Goal: Task Accomplishment & Management: Use online tool/utility

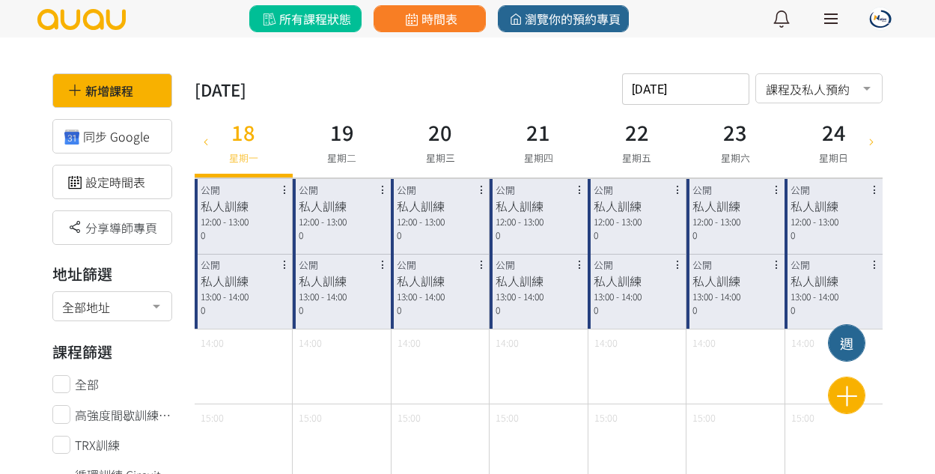
click at [289, 25] on span "所有課程狀態" at bounding box center [305, 19] width 91 height 18
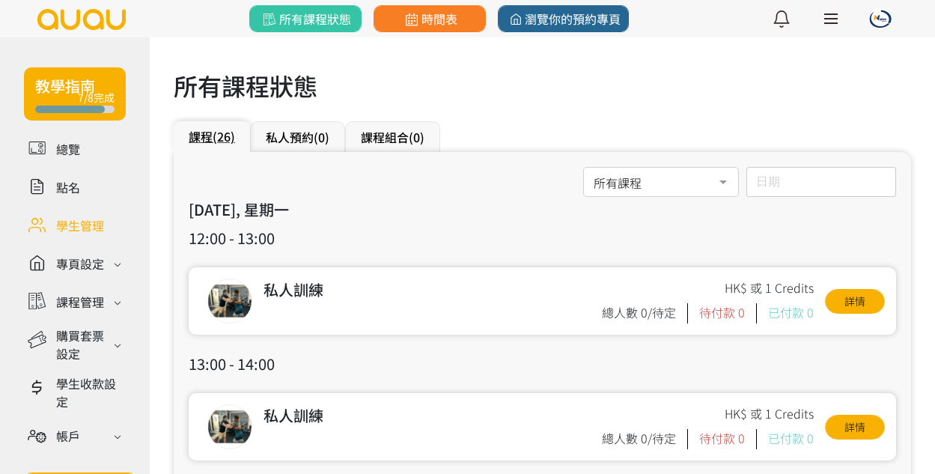
click at [86, 226] on link at bounding box center [75, 225] width 102 height 26
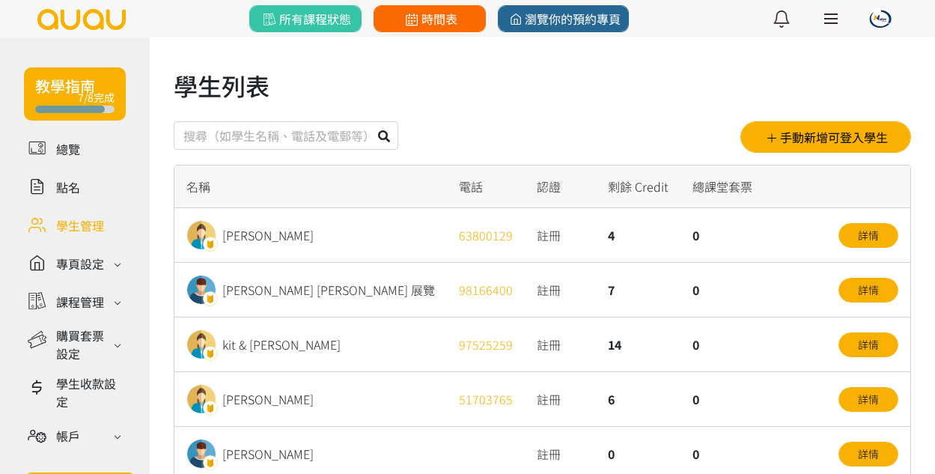
click at [407, 19] on icon at bounding box center [411, 19] width 19 height 13
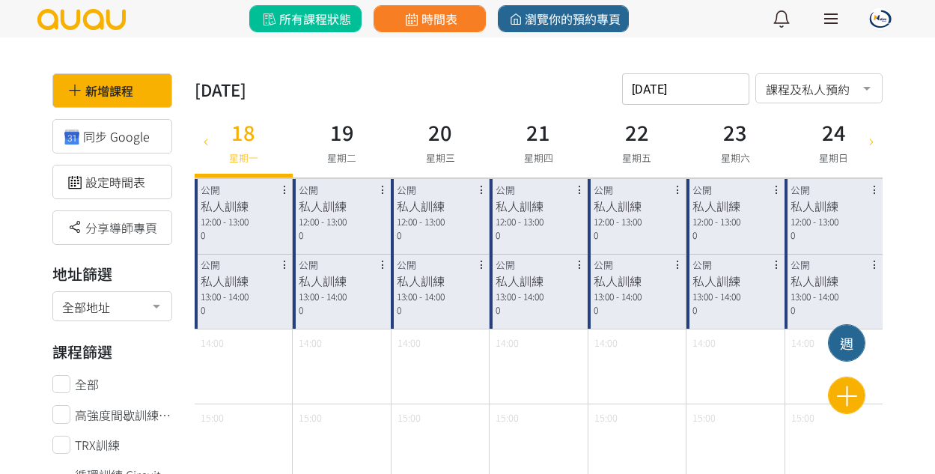
click at [268, 7] on link "所有課程狀態" at bounding box center [305, 18] width 112 height 27
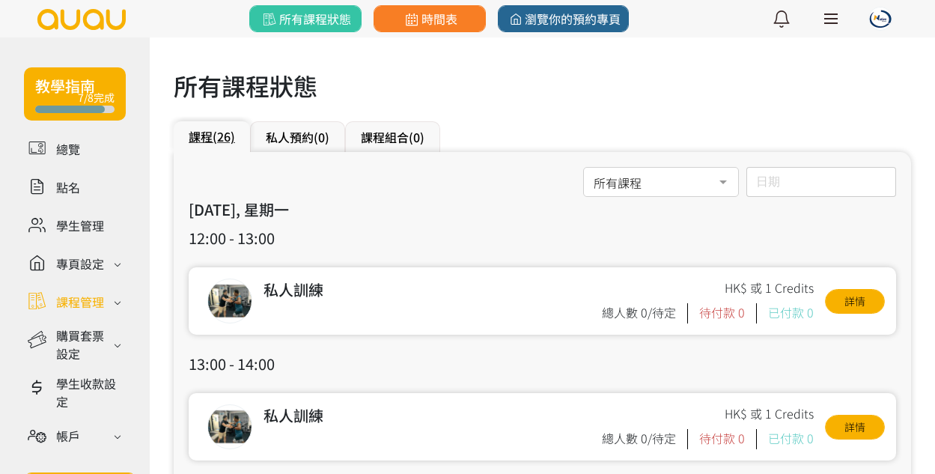
click at [76, 303] on div "課程管理" at bounding box center [80, 302] width 48 height 18
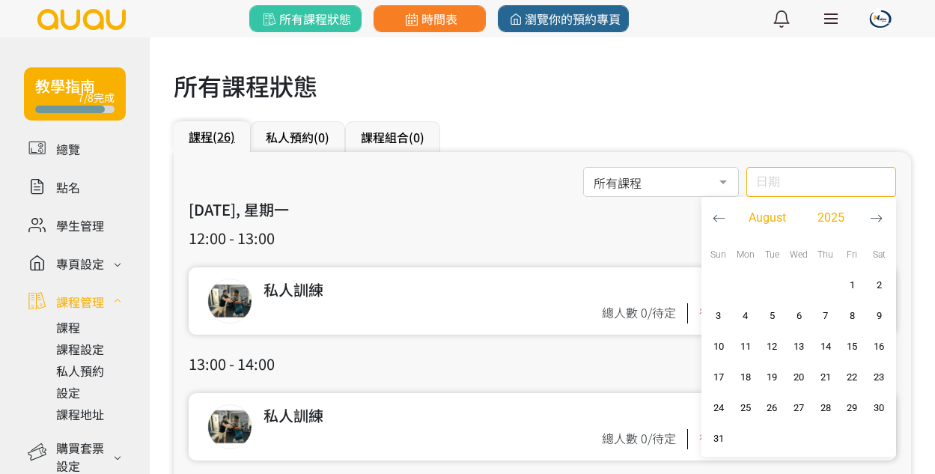
click at [792, 189] on div "日期 [DATE] Sun Mon Tue Wed Thu Fri Sat 1 2 3 4 5 6 7 8 9 10 11 12 13 14 15 16 17…" at bounding box center [821, 182] width 150 height 30
click at [578, 273] on div "私人訓練 HK$ 或 1 Credits 總人數 0/待定 待付款 0 已付款 0 詳情" at bounding box center [542, 300] width 707 height 67
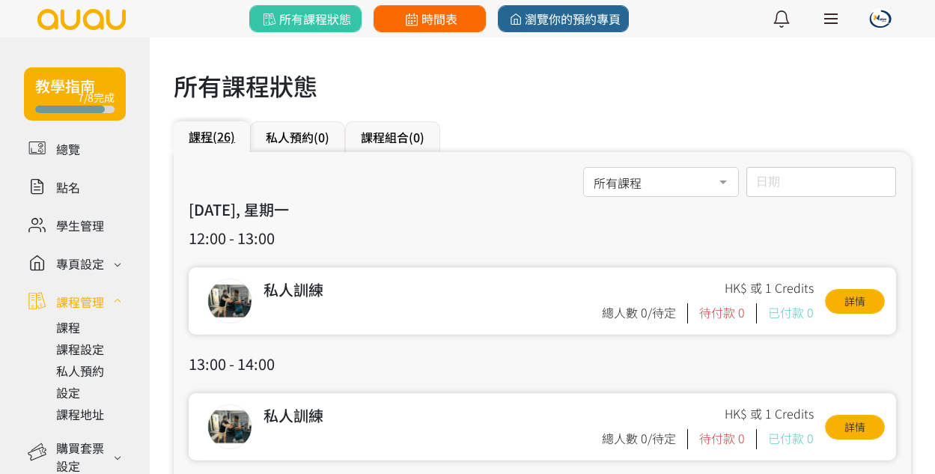
click at [406, 14] on icon at bounding box center [411, 19] width 19 height 13
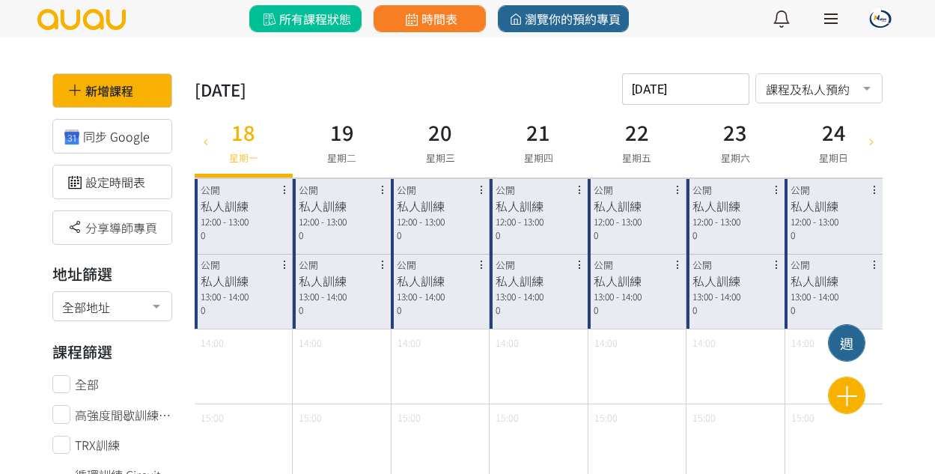
click at [296, 22] on span "所有課程狀態" at bounding box center [305, 19] width 91 height 18
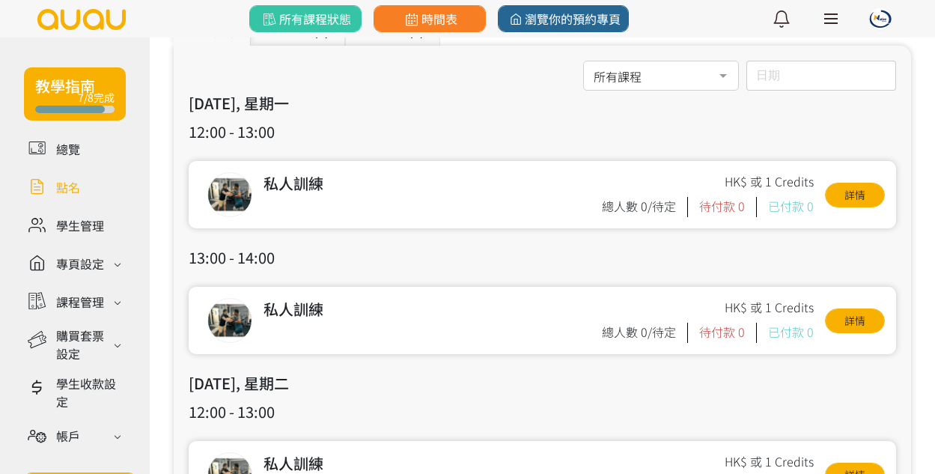
scroll to position [103, 0]
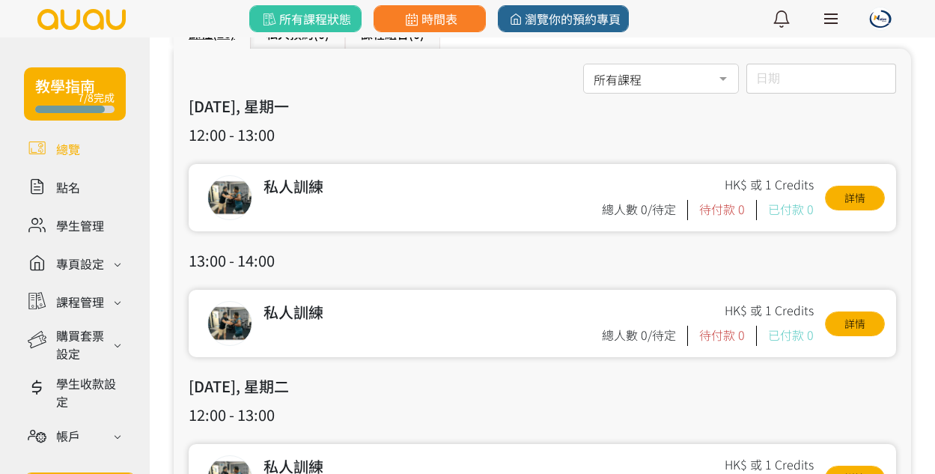
click at [59, 158] on link at bounding box center [75, 148] width 102 height 26
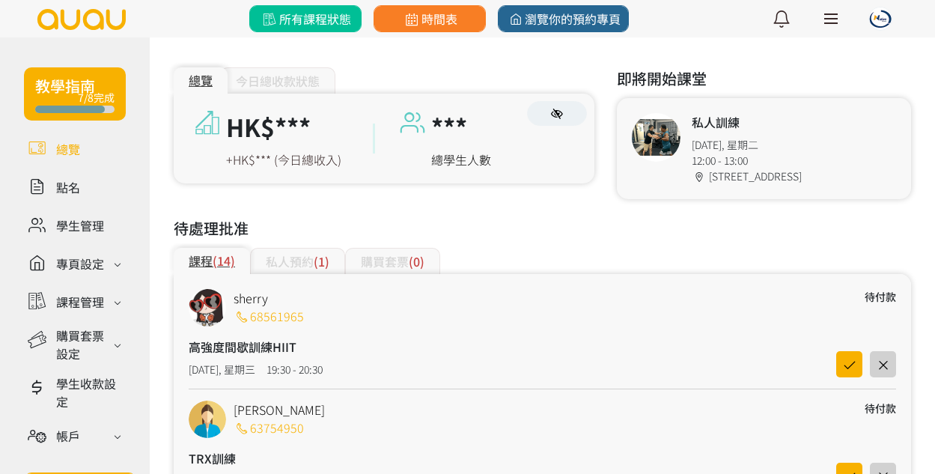
click at [305, 16] on span "所有課程狀態" at bounding box center [305, 19] width 91 height 18
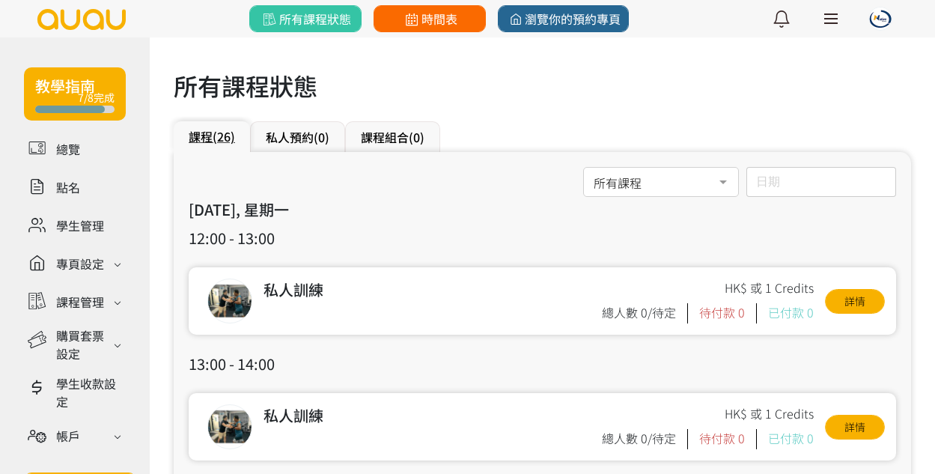
click at [376, 24] on link "時間表" at bounding box center [429, 18] width 112 height 27
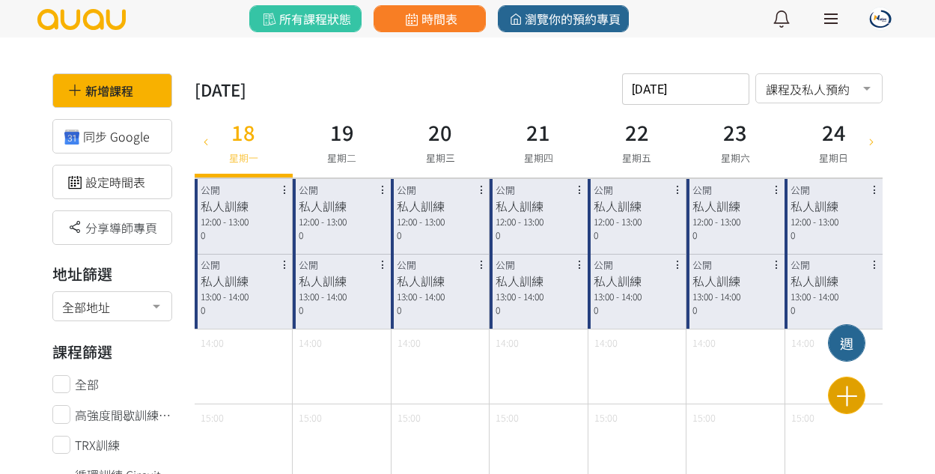
click at [849, 389] on icon at bounding box center [846, 395] width 37 height 26
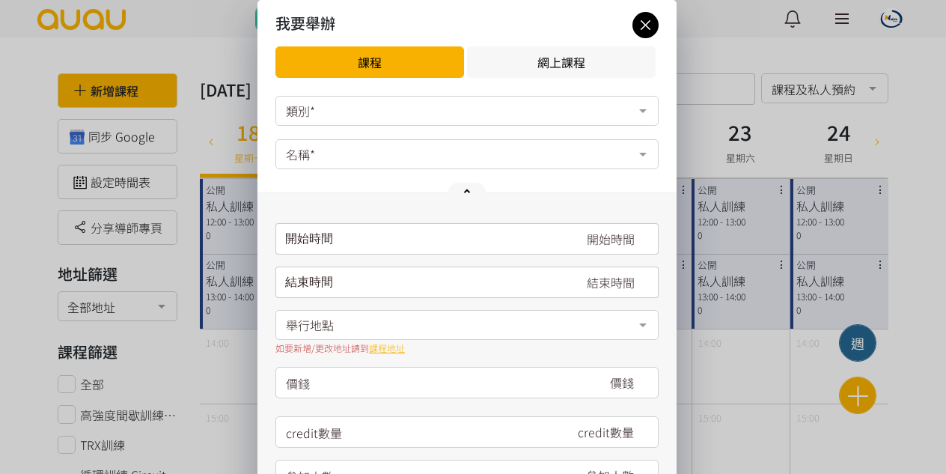
click at [471, 103] on div "類別*" at bounding box center [466, 111] width 383 height 30
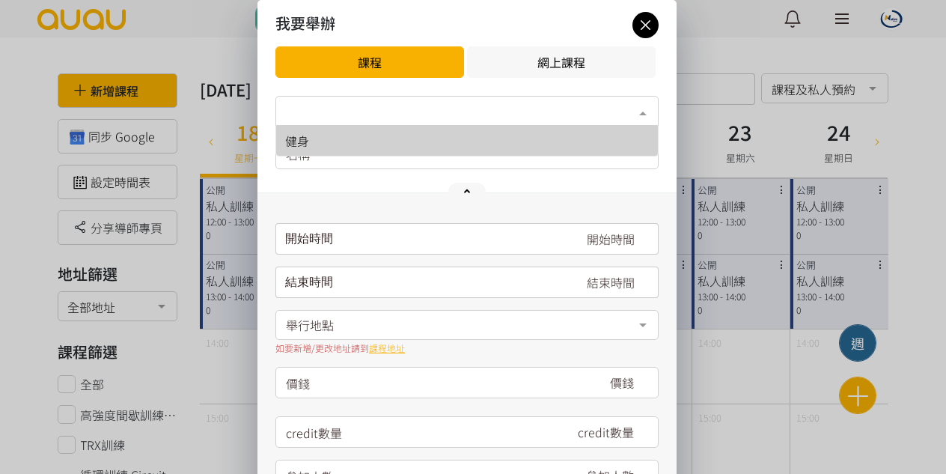
click at [426, 149] on span "健身" at bounding box center [467, 141] width 382 height 30
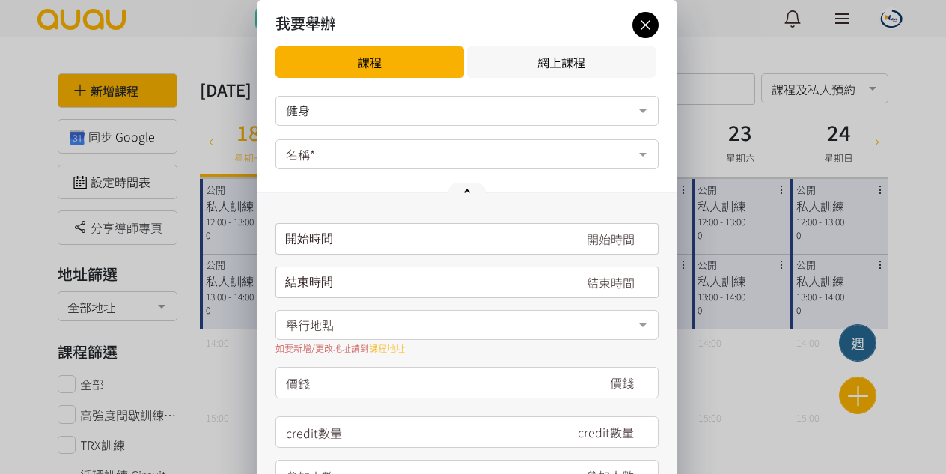
click at [424, 156] on div "名稱*" at bounding box center [466, 154] width 383 height 30
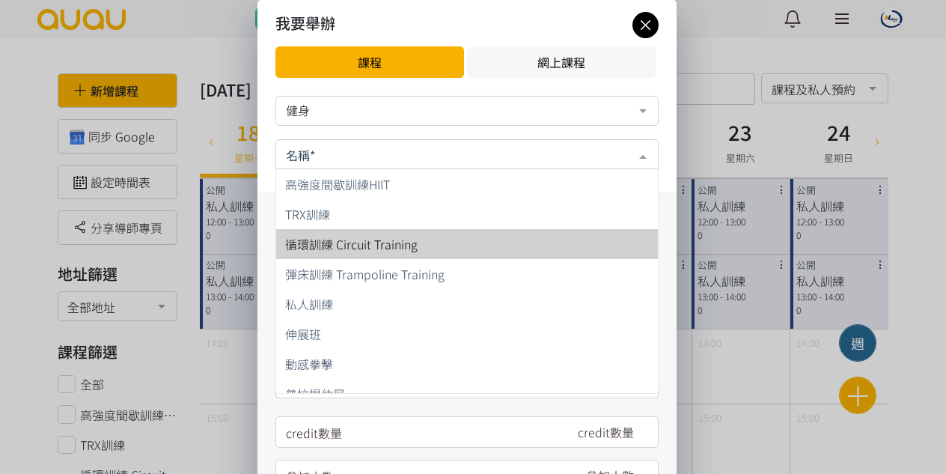
click at [400, 236] on span "循環訓練 Circuit Training" at bounding box center [351, 244] width 132 height 18
type input "1"
type input "12"
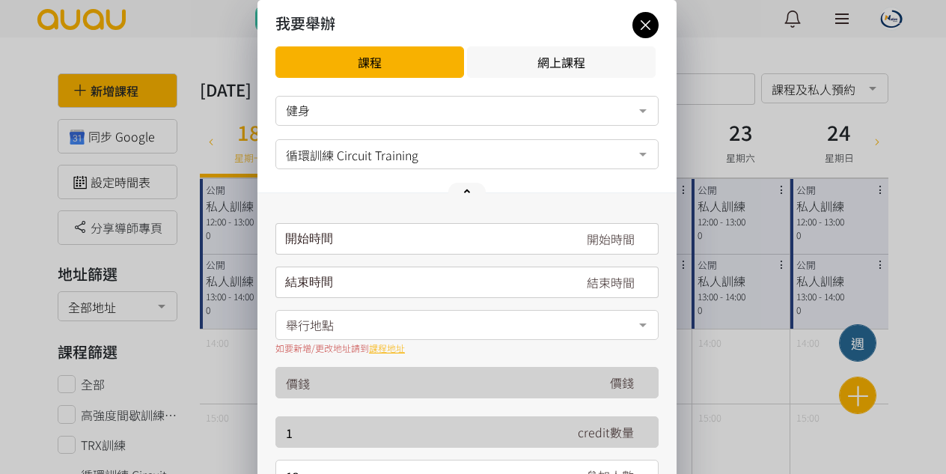
click at [644, 31] on icon at bounding box center [645, 25] width 26 height 19
